Goal: Task Accomplishment & Management: Complete application form

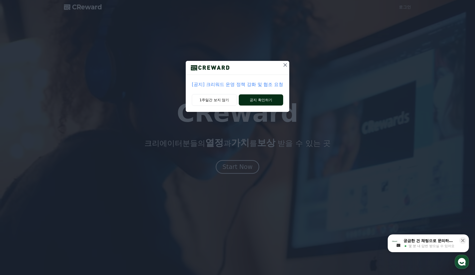
click at [252, 103] on button "공지 확인하기" at bounding box center [261, 99] width 44 height 11
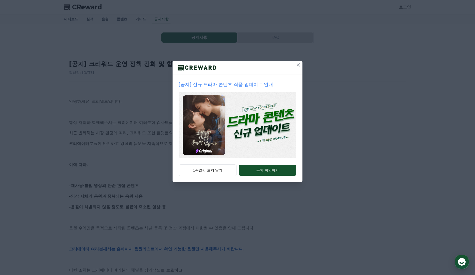
click at [296, 65] on icon at bounding box center [299, 65] width 6 height 6
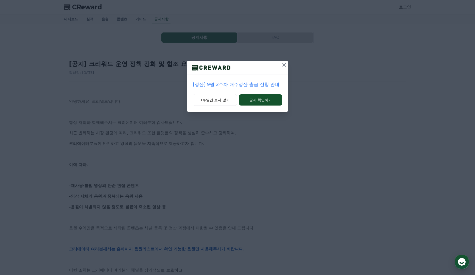
click at [285, 66] on icon at bounding box center [285, 65] width 4 height 4
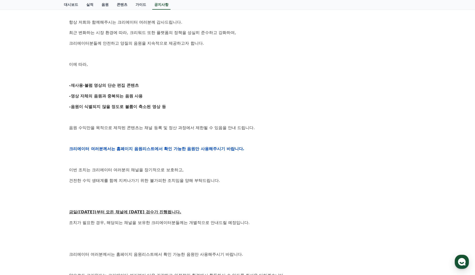
scroll to position [102, 0]
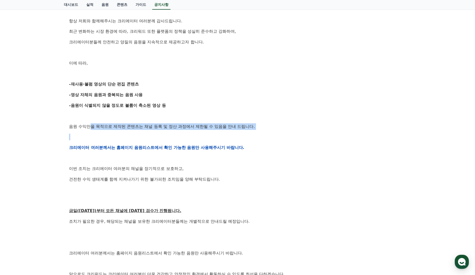
drag, startPoint x: 86, startPoint y: 126, endPoint x: 126, endPoint y: 132, distance: 39.9
click at [126, 132] on div "안녕하세요, 크리워드입니다. 항상 저희와 함께해주시는 크리에이터 여러분께 감사드립니다. 최근 변화하는 시장 환경에 따라, 크리워드 또한 플랫폼…" at bounding box center [237, 147] width 337 height 323
click at [125, 134] on p at bounding box center [237, 137] width 337 height 7
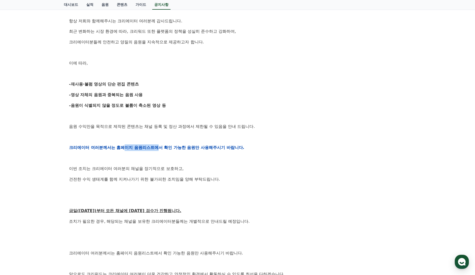
drag, startPoint x: 115, startPoint y: 149, endPoint x: 146, endPoint y: 151, distance: 30.8
click at [146, 151] on p "크리에이터 여러분께서는 홈페이지 음원리스트에서 확인 가능한 음원만 사용해주시기 바랍니다." at bounding box center [237, 148] width 337 height 7
click at [140, 158] on p at bounding box center [237, 158] width 337 height 7
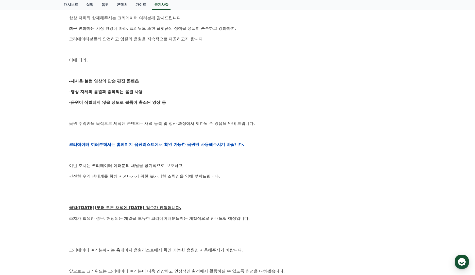
scroll to position [0, 0]
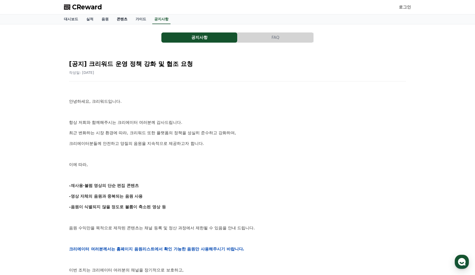
click at [121, 20] on link "콘텐츠" at bounding box center [122, 19] width 19 height 10
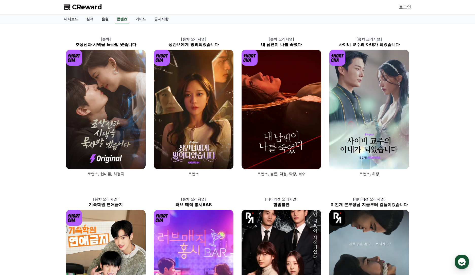
click at [105, 20] on link "음원" at bounding box center [105, 19] width 15 height 10
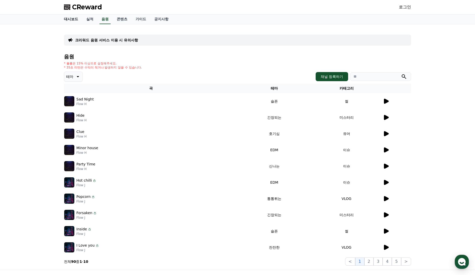
click at [72, 17] on link "대시보드" at bounding box center [71, 19] width 22 height 10
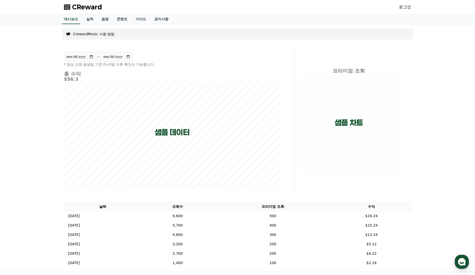
click at [406, 7] on link "로그인" at bounding box center [405, 7] width 12 height 6
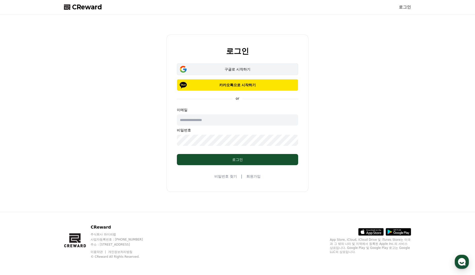
click at [246, 70] on div "구글로 시작하기" at bounding box center [237, 69] width 107 height 5
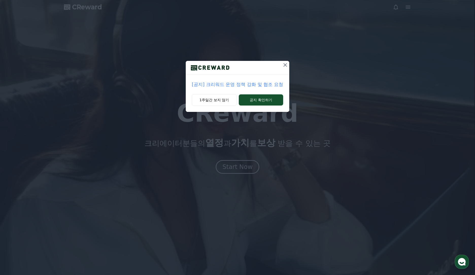
click at [282, 67] on icon at bounding box center [285, 65] width 6 height 6
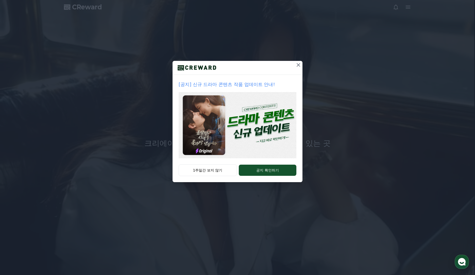
click at [296, 62] on icon at bounding box center [299, 65] width 6 height 6
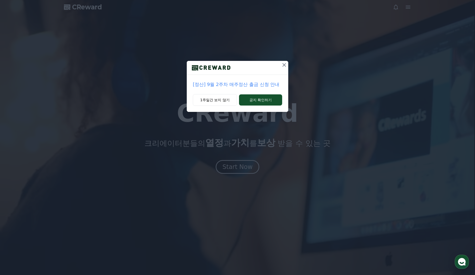
click at [284, 68] on button at bounding box center [284, 65] width 8 height 8
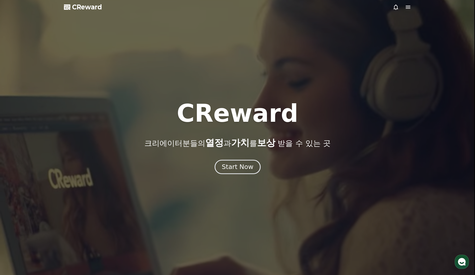
click at [248, 166] on div "Start Now" at bounding box center [237, 167] width 31 height 9
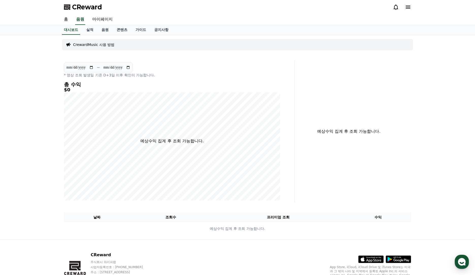
click at [97, 44] on p "CrewardMusic 사용 방법" at bounding box center [93, 44] width 41 height 5
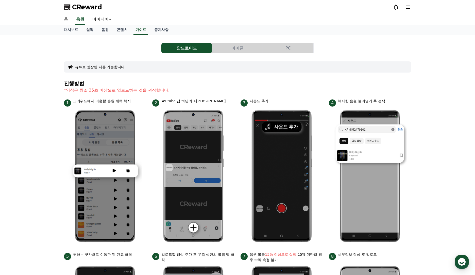
click at [237, 45] on button "아이폰" at bounding box center [237, 48] width 51 height 10
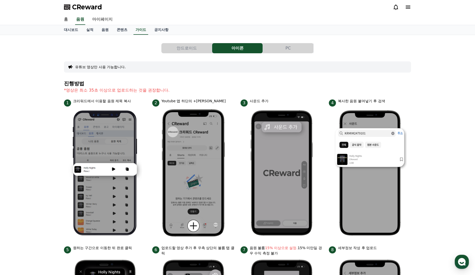
click at [198, 49] on button "안드로이드" at bounding box center [187, 48] width 51 height 10
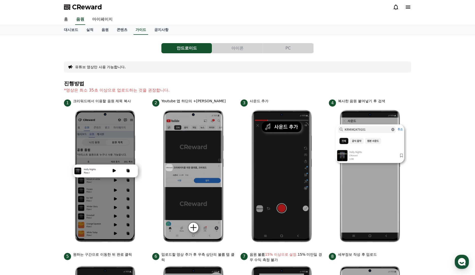
click at [223, 46] on button "아이폰" at bounding box center [237, 48] width 51 height 10
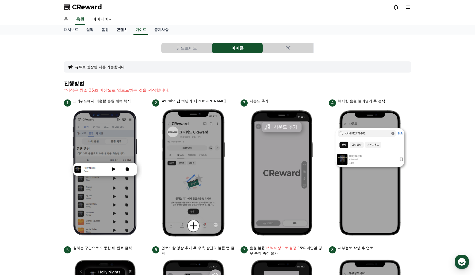
click at [123, 29] on link "콘텐츠" at bounding box center [122, 30] width 19 height 10
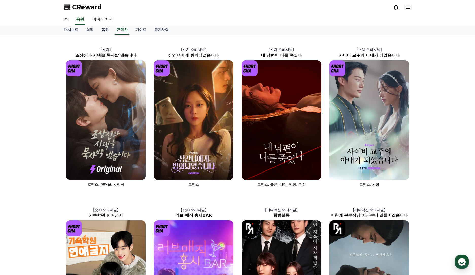
click at [104, 29] on link "음원" at bounding box center [105, 30] width 15 height 10
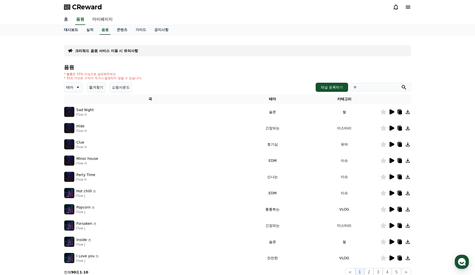
click at [70, 30] on link "대시보드" at bounding box center [71, 30] width 22 height 10
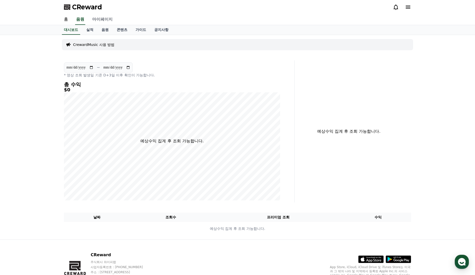
click at [102, 21] on link "마이페이지" at bounding box center [102, 19] width 28 height 11
select select "**********"
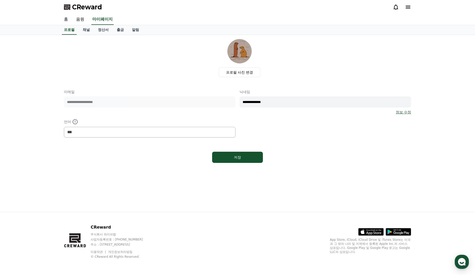
click at [70, 20] on link "홈" at bounding box center [66, 19] width 12 height 11
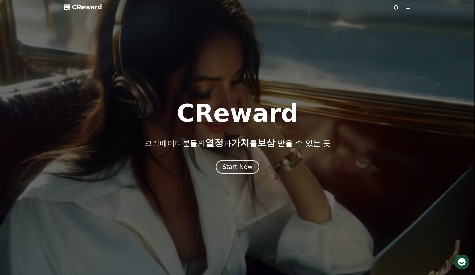
click at [408, 7] on icon at bounding box center [408, 7] width 5 height 3
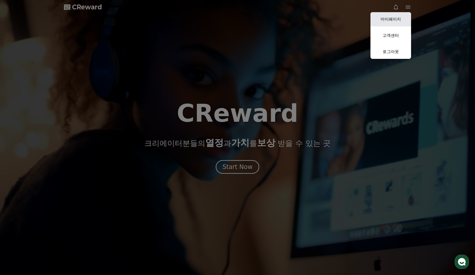
click at [394, 16] on link "마이페이지" at bounding box center [391, 19] width 41 height 14
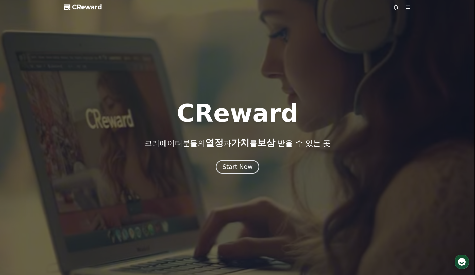
select select "**********"
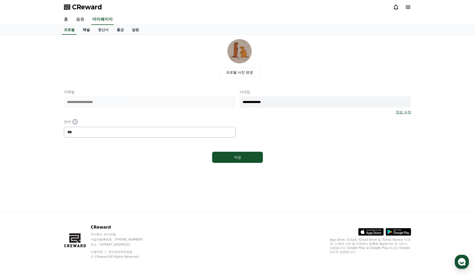
click at [87, 30] on link "채널" at bounding box center [86, 30] width 15 height 10
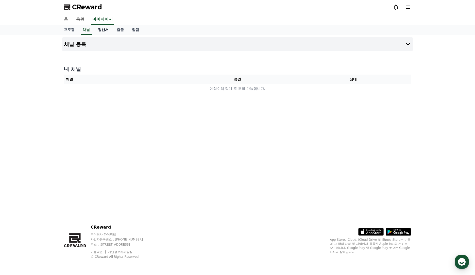
click at [100, 31] on link "정산서" at bounding box center [103, 30] width 19 height 10
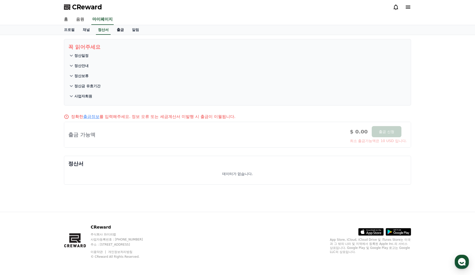
click at [118, 29] on link "출금" at bounding box center [120, 30] width 15 height 10
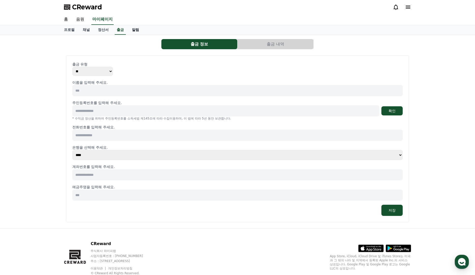
click at [130, 30] on link "알림" at bounding box center [135, 30] width 15 height 10
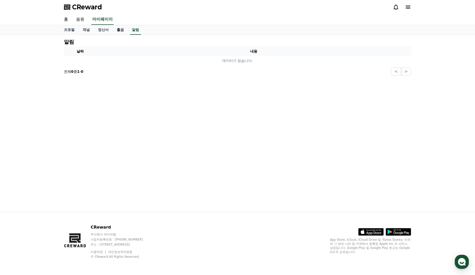
click at [120, 30] on link "출금" at bounding box center [120, 30] width 15 height 10
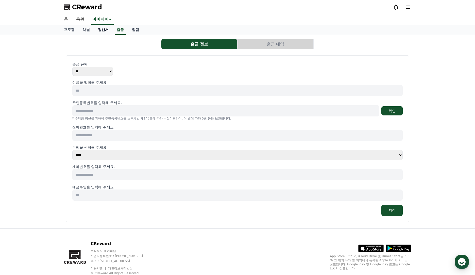
click at [95, 31] on link "정산서" at bounding box center [103, 30] width 19 height 10
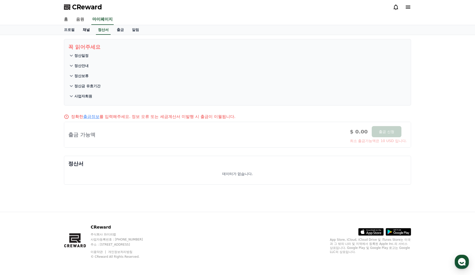
click at [83, 30] on link "채널" at bounding box center [86, 30] width 15 height 10
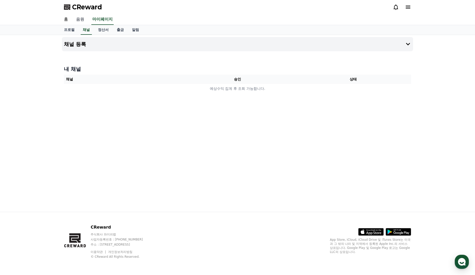
click at [80, 20] on link "음원" at bounding box center [80, 19] width 16 height 11
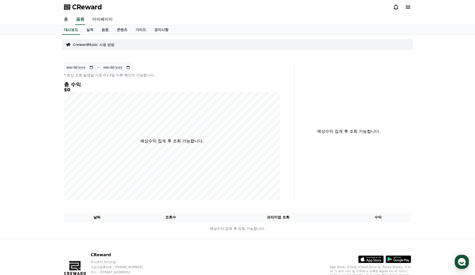
click at [86, 9] on span "CReward" at bounding box center [87, 7] width 30 height 8
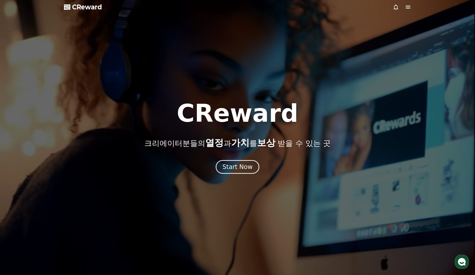
click at [407, 7] on icon at bounding box center [408, 7] width 5 height 3
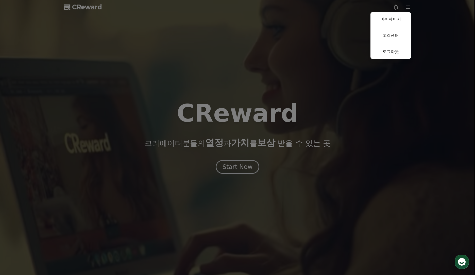
click at [235, 99] on button "close" at bounding box center [237, 137] width 475 height 275
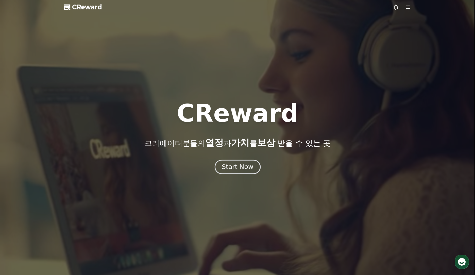
click at [239, 166] on div "Start Now" at bounding box center [237, 167] width 31 height 9
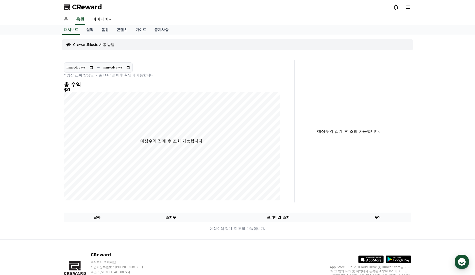
click at [76, 88] on h5 "$0" at bounding box center [172, 89] width 216 height 5
click at [93, 18] on link "마이페이지" at bounding box center [102, 19] width 28 height 11
select select "**********"
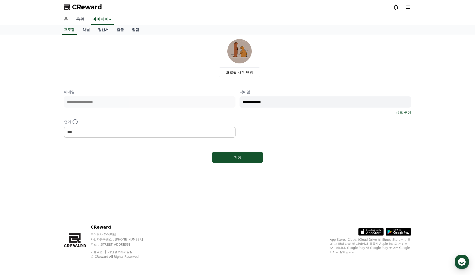
click at [77, 18] on link "음원" at bounding box center [80, 19] width 16 height 11
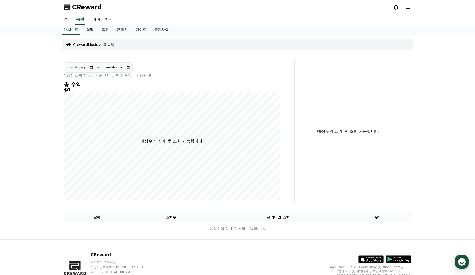
click at [90, 33] on link "실적" at bounding box center [89, 30] width 15 height 10
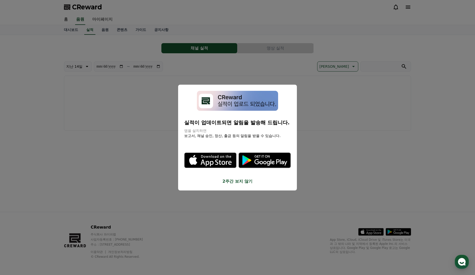
click at [235, 183] on button "2주간 보지 않기" at bounding box center [237, 181] width 107 height 6
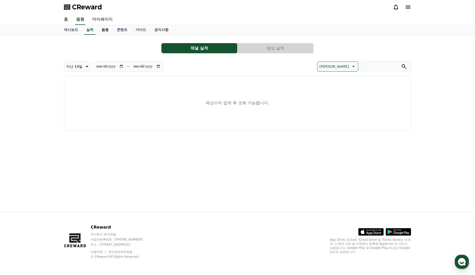
click at [104, 28] on link "음원" at bounding box center [105, 30] width 15 height 10
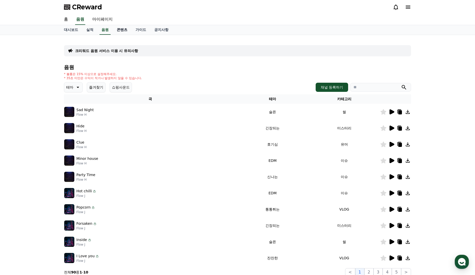
click at [120, 31] on link "콘텐츠" at bounding box center [122, 30] width 19 height 10
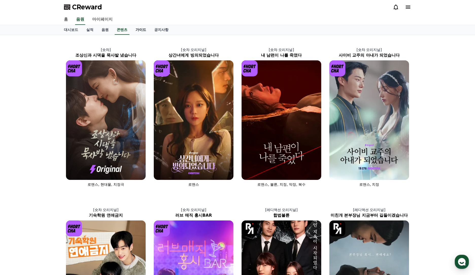
click at [133, 31] on link "가이드" at bounding box center [141, 30] width 19 height 10
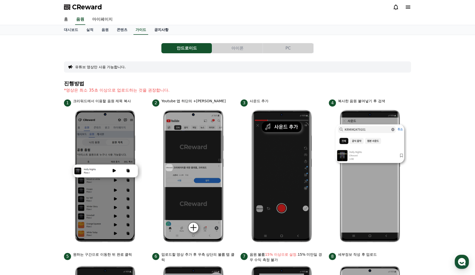
click at [161, 32] on link "공지사항" at bounding box center [161, 30] width 22 height 10
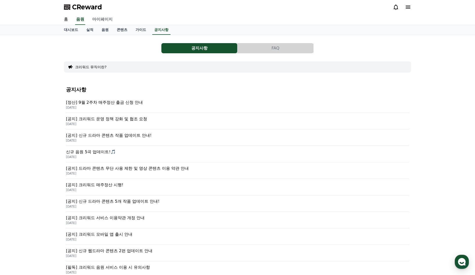
click at [99, 20] on link "마이페이지" at bounding box center [102, 19] width 28 height 11
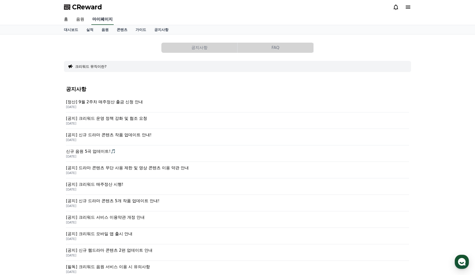
select select "**********"
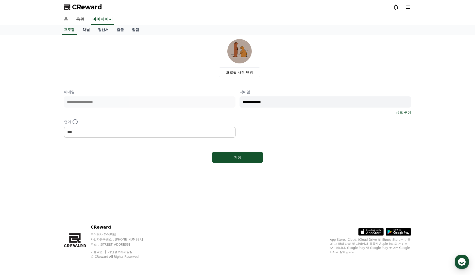
click at [86, 30] on link "채널" at bounding box center [86, 30] width 15 height 10
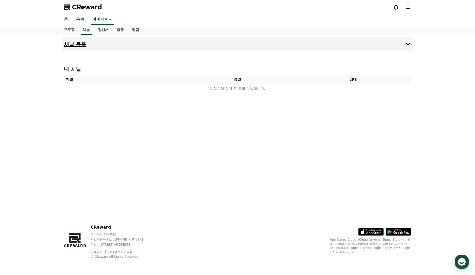
click at [364, 49] on button "채널 등록" at bounding box center [237, 44] width 351 height 14
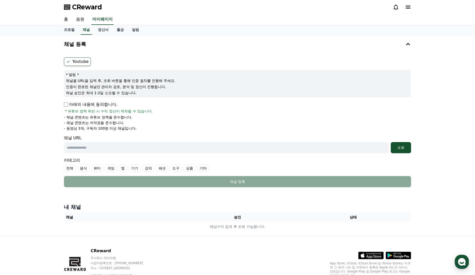
drag, startPoint x: 81, startPoint y: 110, endPoint x: 130, endPoint y: 127, distance: 52.7
click at [130, 127] on div "아래의 내용에 동의합니다. * 유튜브 정책 위반 시 수익 정산이 제외될 수 있습니다. - 채널 콘텐츠는 유튜브 정책을 준수합니다. - 채널 콘…" at bounding box center [237, 116] width 347 height 29
click at [138, 127] on li "- 동영상 3개, 구독자 100명 이상 채널입니다." at bounding box center [237, 128] width 347 height 5
click at [111, 145] on input "text" at bounding box center [226, 147] width 325 height 11
paste input "**********"
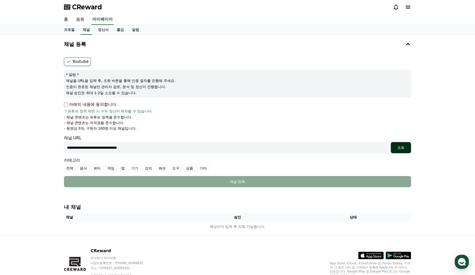
type input "**********"
click at [407, 146] on div "조회" at bounding box center [401, 147] width 16 height 5
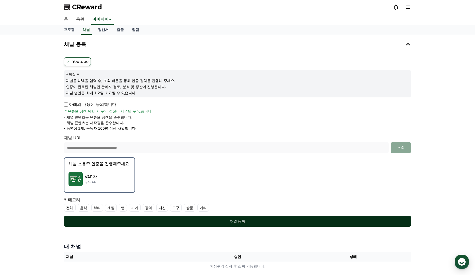
click at [197, 220] on div "채널 등록" at bounding box center [237, 221] width 327 height 5
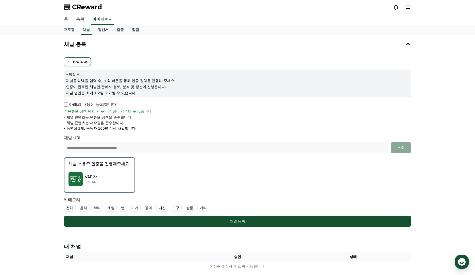
click at [198, 206] on label "기타" at bounding box center [204, 208] width 12 height 8
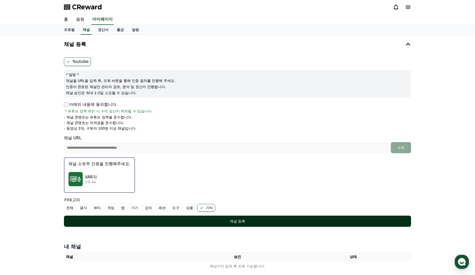
click at [199, 221] on div "채널 등록" at bounding box center [237, 221] width 327 height 5
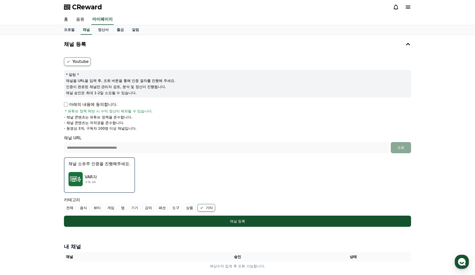
click at [79, 182] on img "button" at bounding box center [76, 179] width 14 height 14
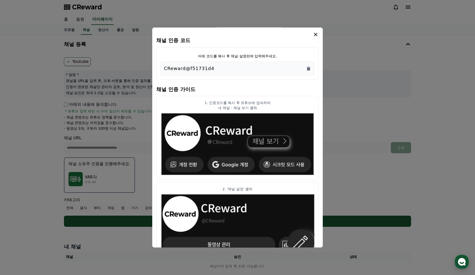
click at [265, 69] on div "CReward@f51731d4" at bounding box center [237, 68] width 147 height 7
click at [308, 69] on icon "Copy to clipboard" at bounding box center [308, 69] width 3 height 4
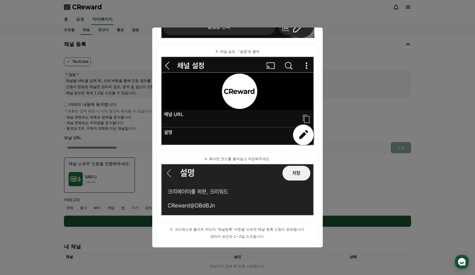
click at [425, 99] on button "close modal" at bounding box center [237, 137] width 475 height 275
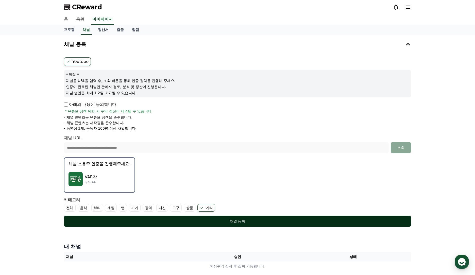
click at [249, 224] on button "채널 등록" at bounding box center [237, 221] width 347 height 11
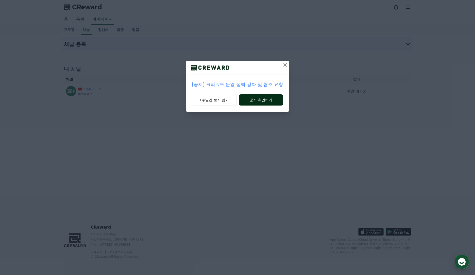
click at [254, 100] on button "공지 확인하기" at bounding box center [261, 99] width 44 height 11
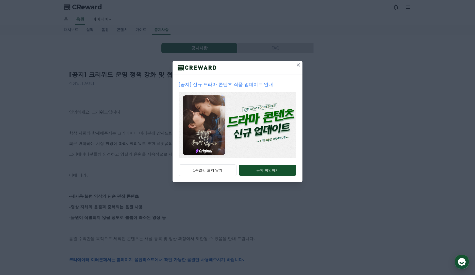
click at [298, 67] on icon at bounding box center [299, 65] width 6 height 6
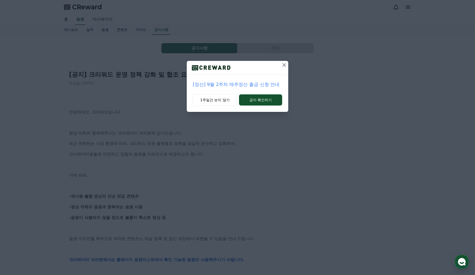
click at [282, 67] on icon at bounding box center [284, 65] width 6 height 6
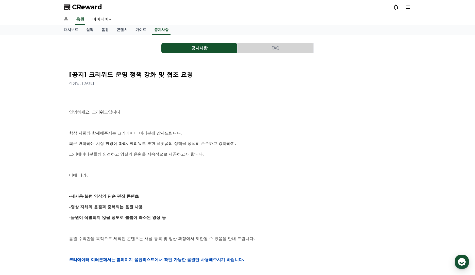
click at [272, 46] on button "FAQ" at bounding box center [276, 48] width 76 height 10
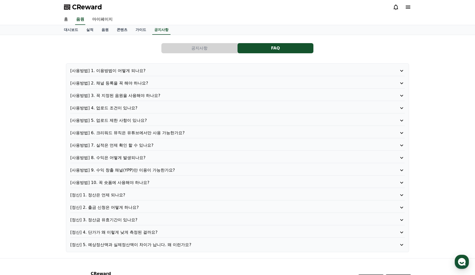
click at [145, 73] on p "[사용방법] 1. 이용방법이 어떻게 되나요?" at bounding box center [224, 71] width 308 height 6
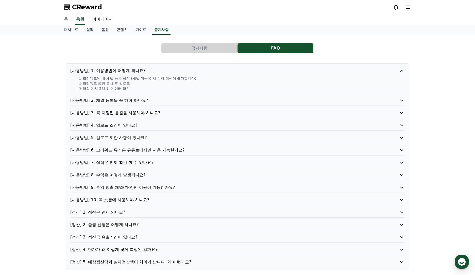
click at [127, 97] on div "[사용방법] 1. 이용방법이 어떻게 되나요? ① 크리워드에 내 채널 등록 하기 (채널 미등록 시 수익 정산이 불가합니다) ② 크리워드 음원 복…" at bounding box center [237, 166] width 343 height 206
click at [126, 100] on p "[사용방법] 2. 채널 등록을 꼭 해야 하나요?" at bounding box center [224, 101] width 308 height 6
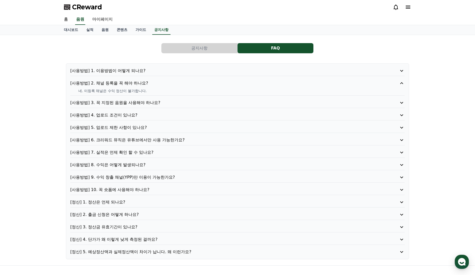
click at [132, 103] on p "[사용방법] 3. 꼭 지정된 음원을 사용해야 하나요?" at bounding box center [224, 103] width 308 height 6
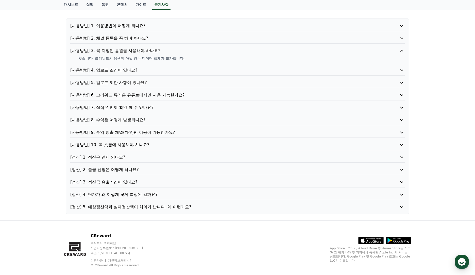
scroll to position [54, 0]
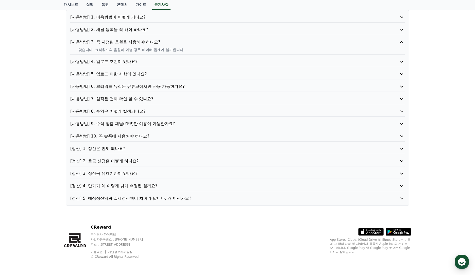
click at [128, 184] on p "[정산] 4. 단가가 왜 이렇게 낮게 측정된 걸까요?" at bounding box center [224, 186] width 308 height 6
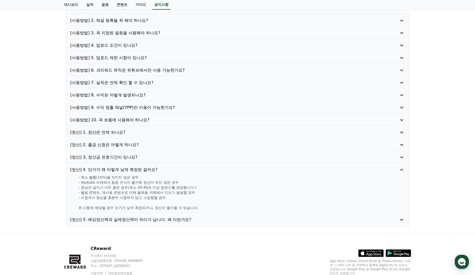
scroll to position [63, 0]
click at [173, 221] on p "[정산] 5. 예상정산액과 실제정산액이 차이가 납니다. 왜 이런가요?" at bounding box center [224, 220] width 308 height 6
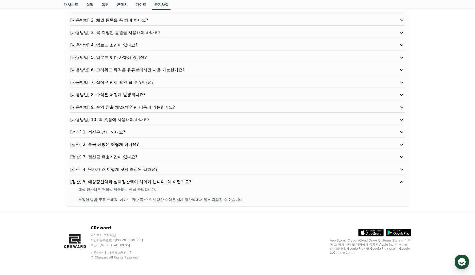
scroll to position [0, 0]
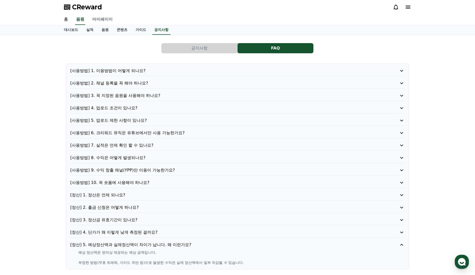
click at [92, 21] on link "마이페이지" at bounding box center [102, 19] width 28 height 11
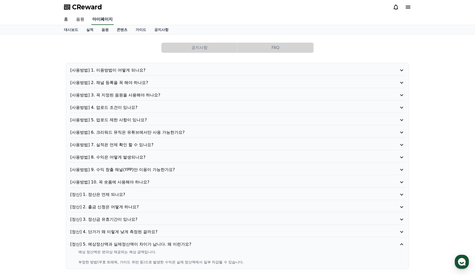
select select "**********"
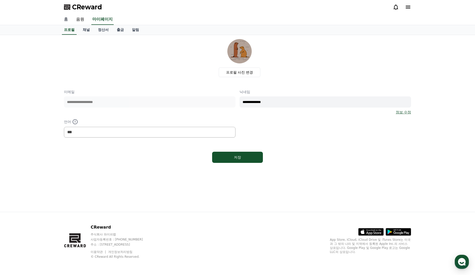
click at [66, 22] on link "홈" at bounding box center [66, 19] width 12 height 11
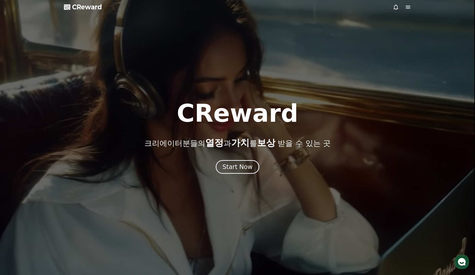
click at [82, 7] on span "CReward" at bounding box center [87, 7] width 30 height 8
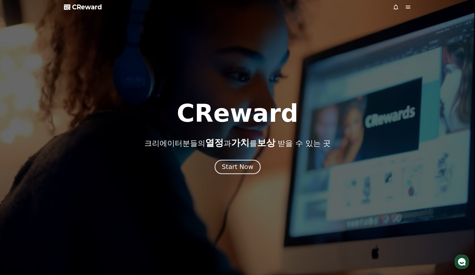
click at [237, 165] on div "Start Now" at bounding box center [237, 167] width 31 height 9
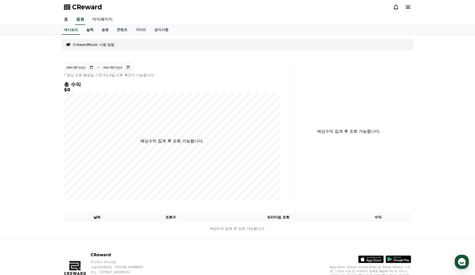
click at [91, 29] on link "실적" at bounding box center [89, 30] width 15 height 10
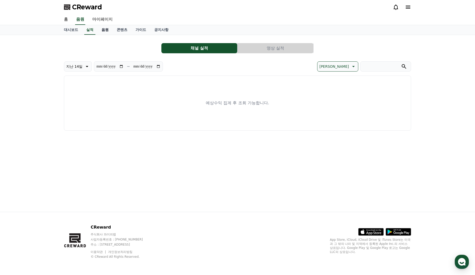
click at [102, 29] on link "음원" at bounding box center [105, 30] width 15 height 10
click at [123, 29] on link "콘텐츠" at bounding box center [122, 30] width 19 height 10
drag, startPoint x: 136, startPoint y: 29, endPoint x: 142, endPoint y: 28, distance: 6.2
click at [136, 29] on link "가이드" at bounding box center [141, 30] width 19 height 10
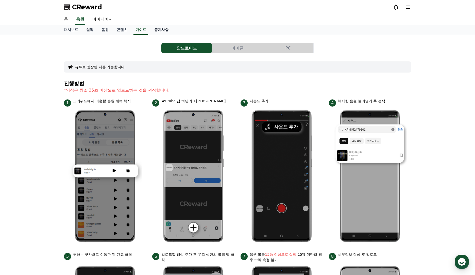
click at [157, 27] on link "공지사항" at bounding box center [161, 30] width 22 height 10
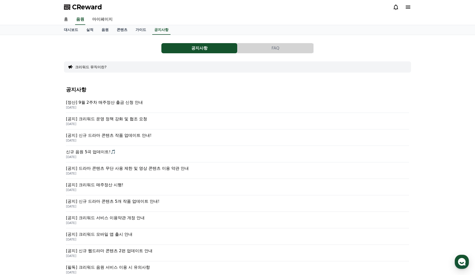
click at [86, 8] on span "CReward" at bounding box center [87, 7] width 30 height 8
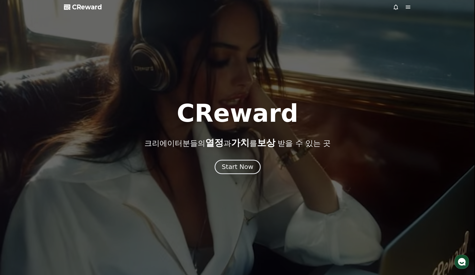
click at [237, 166] on div "Start Now" at bounding box center [237, 167] width 31 height 9
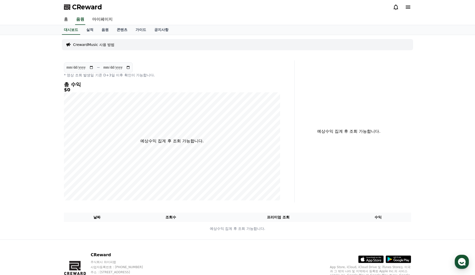
click at [407, 6] on icon at bounding box center [408, 7] width 6 height 6
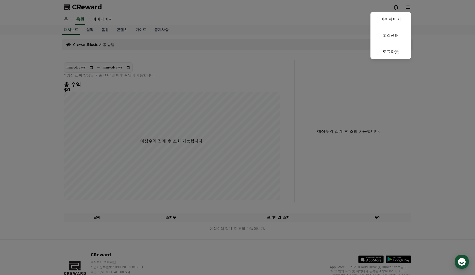
click at [325, 92] on button "close" at bounding box center [237, 137] width 475 height 275
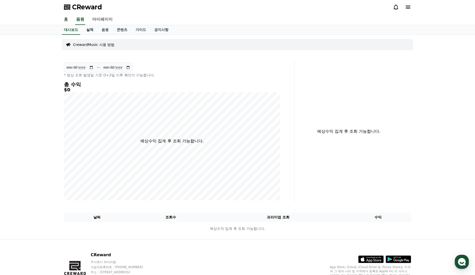
click at [88, 30] on link "실적" at bounding box center [89, 30] width 15 height 10
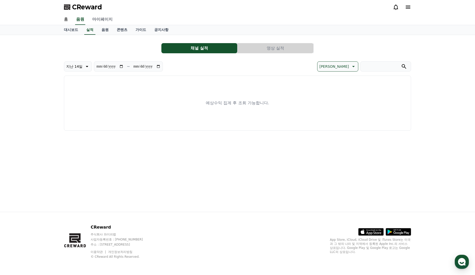
click at [104, 18] on link "마이페이지" at bounding box center [102, 19] width 28 height 11
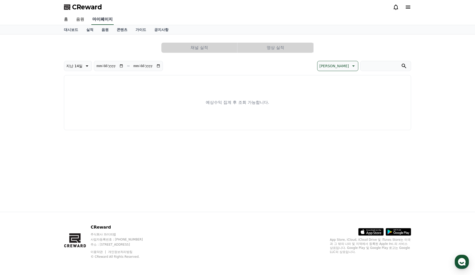
select select "**********"
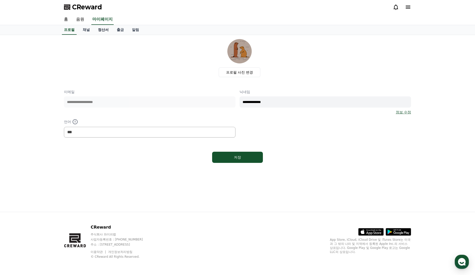
click at [98, 29] on link "정산서" at bounding box center [103, 30] width 19 height 10
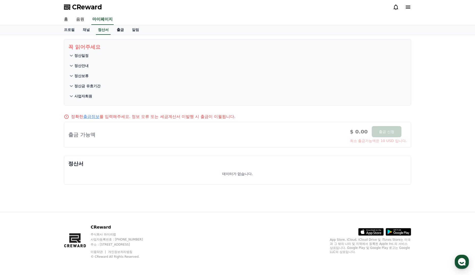
click at [113, 29] on link "출금" at bounding box center [120, 30] width 15 height 10
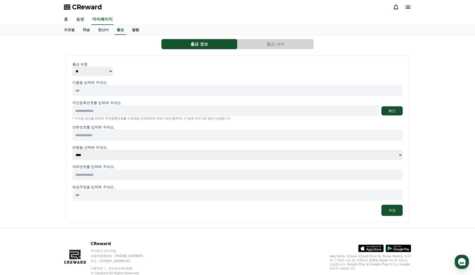
click at [128, 29] on link "알림" at bounding box center [135, 30] width 15 height 10
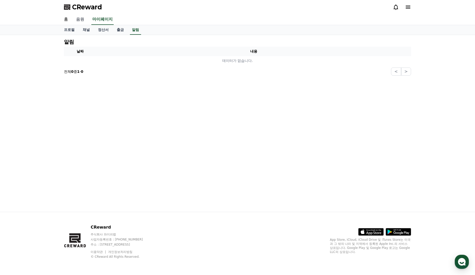
click at [85, 19] on link "음원" at bounding box center [80, 19] width 16 height 11
